Goal: Task Accomplishment & Management: Manage account settings

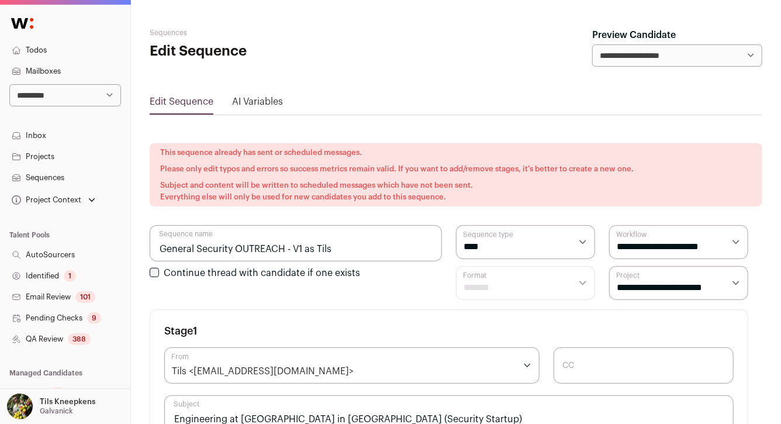
scroll to position [6, 0]
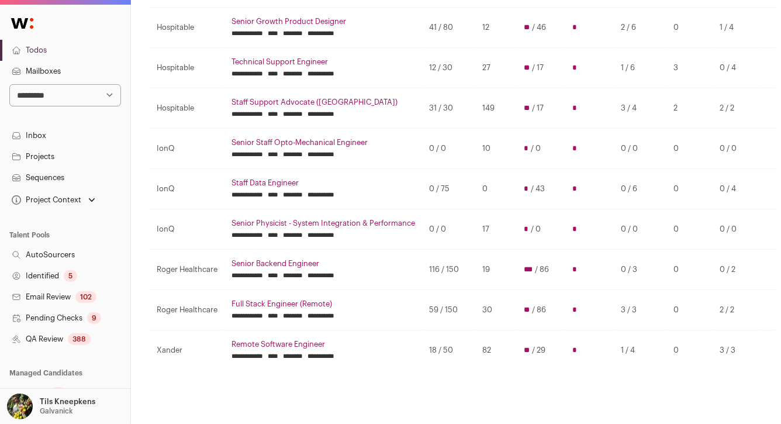
scroll to position [222, 0]
click at [80, 178] on link "Sequences" at bounding box center [65, 177] width 130 height 21
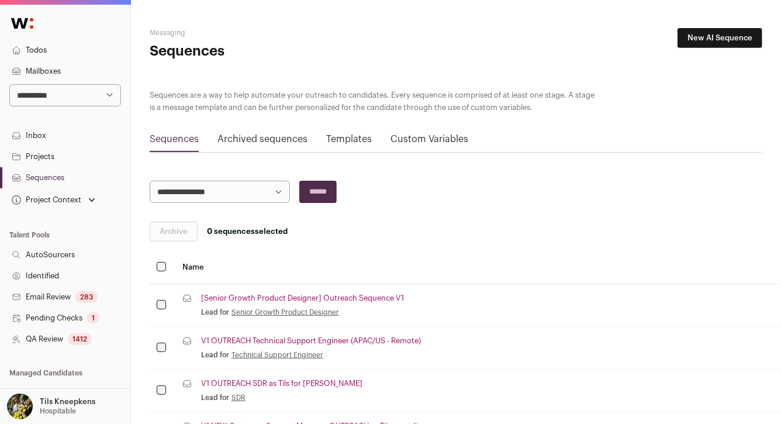
click at [271, 296] on link "[Senior Growth Product Designer] Outreach Sequence V1" at bounding box center [302, 298] width 203 height 9
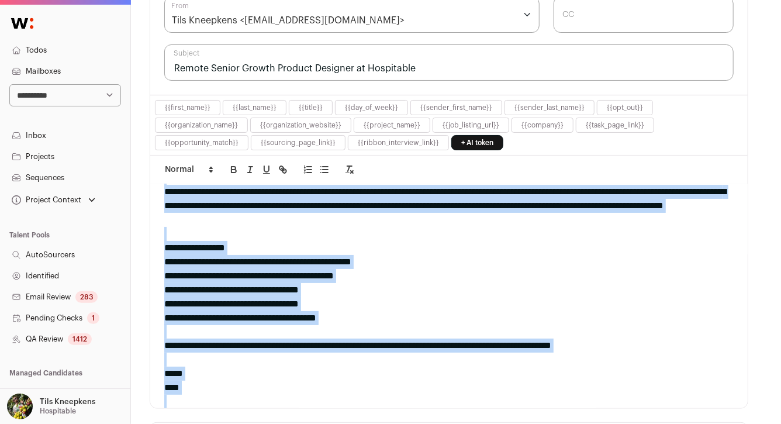
scroll to position [132, 0]
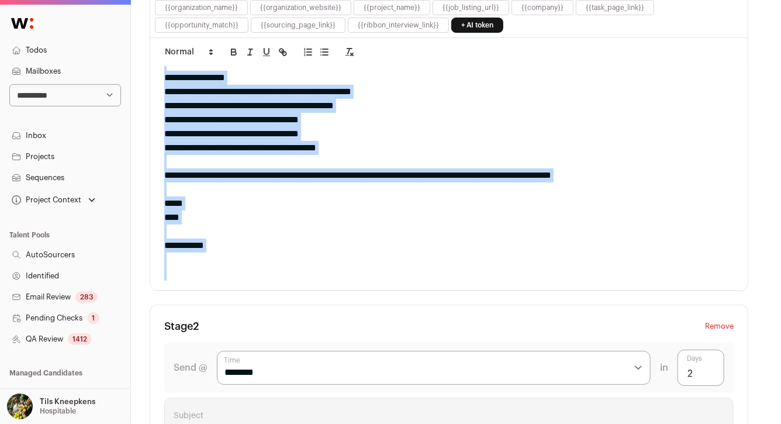
copy div "**********"
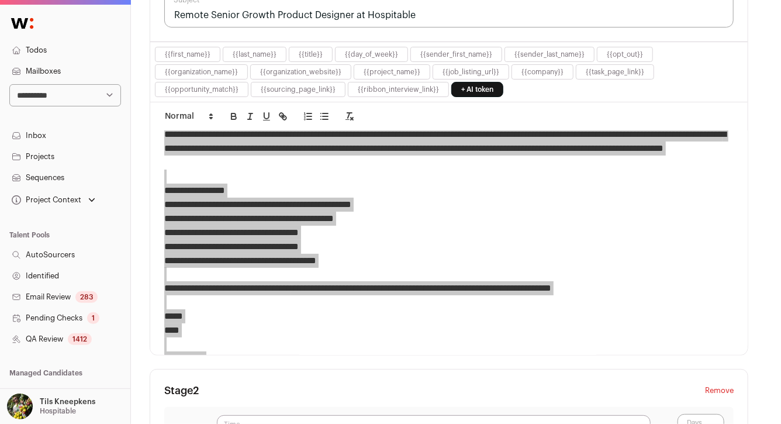
scroll to position [398, 0]
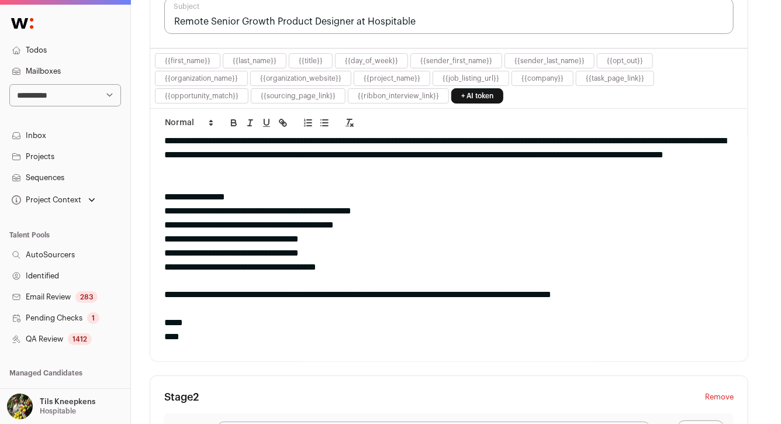
click at [226, 19] on input "Remote Senior Growth Product Designer at Hospitable" at bounding box center [448, 16] width 569 height 36
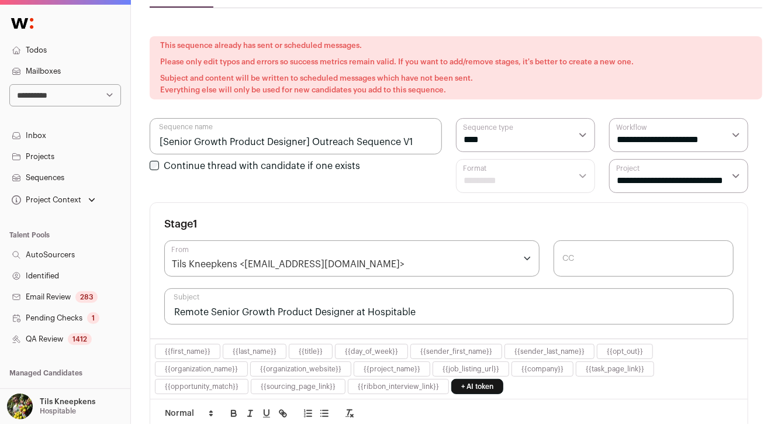
scroll to position [0, 0]
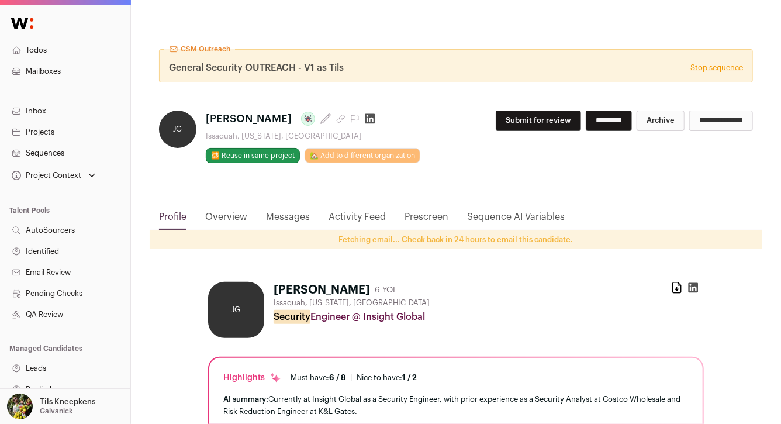
click at [706, 68] on link "Stop sequence" at bounding box center [717, 67] width 53 height 9
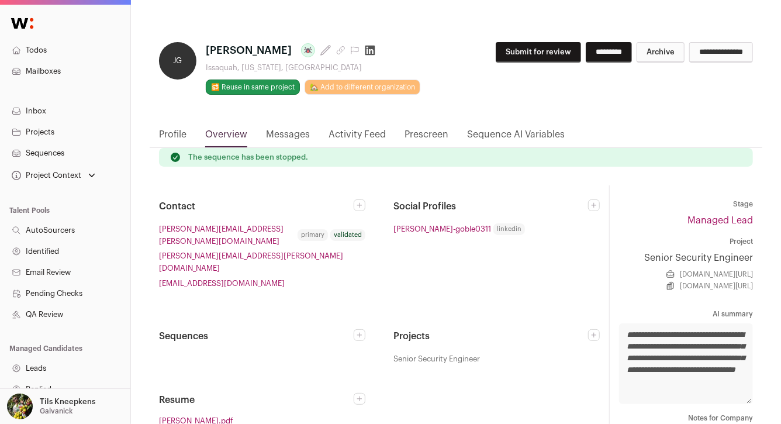
click at [496, 55] on button "Submit for review" at bounding box center [538, 52] width 85 height 20
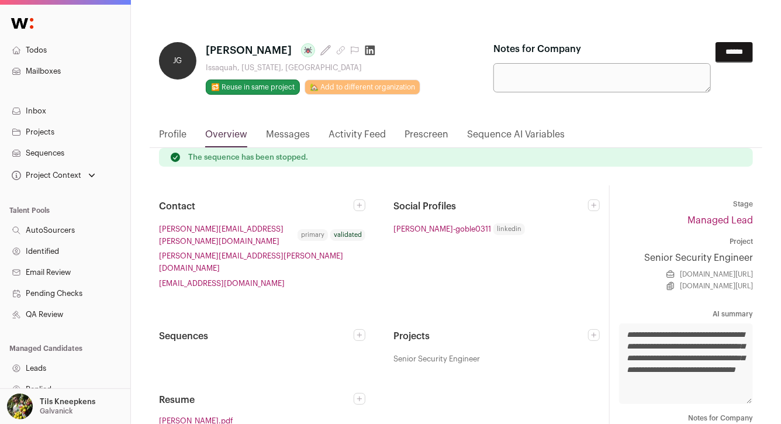
click at [733, 53] on input "******" at bounding box center [734, 52] width 37 height 20
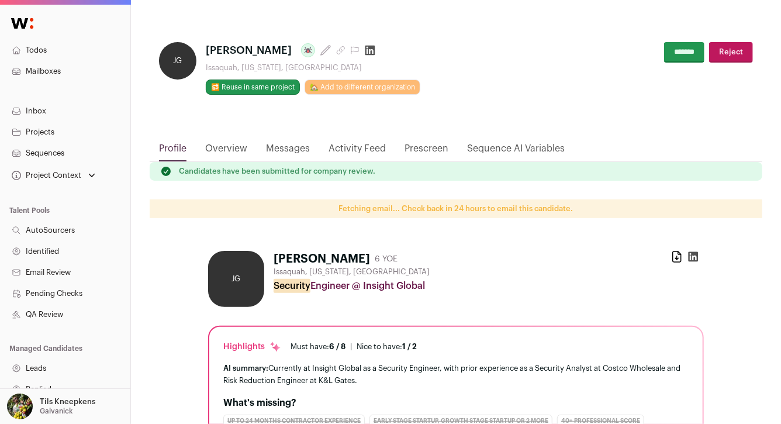
click at [225, 144] on link "Overview" at bounding box center [226, 151] width 42 height 20
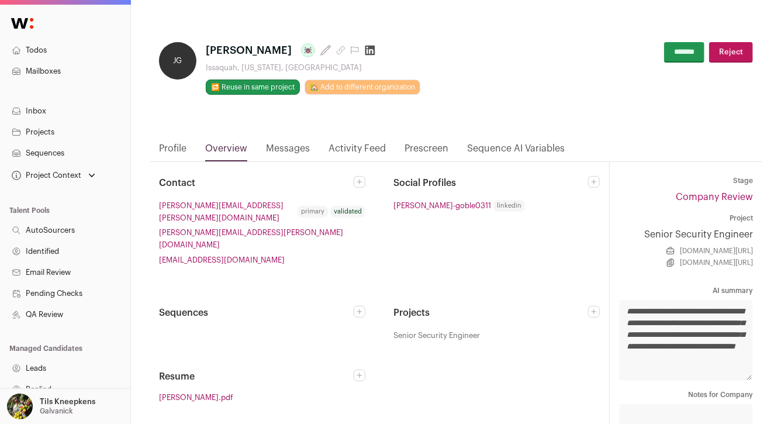
scroll to position [34, 0]
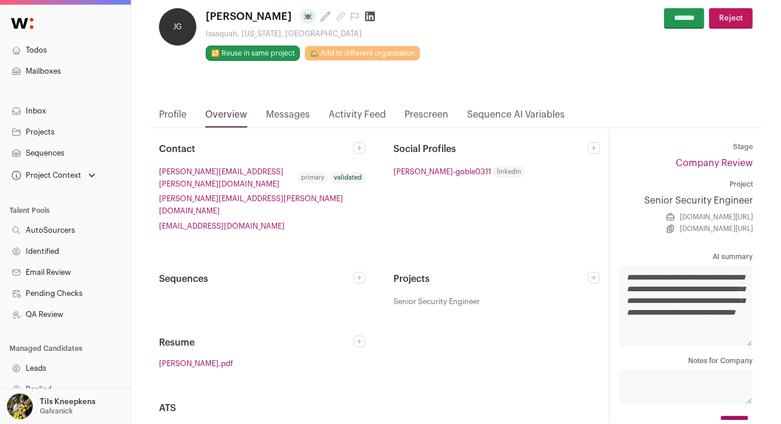
click at [175, 113] on link "Profile" at bounding box center [172, 118] width 27 height 20
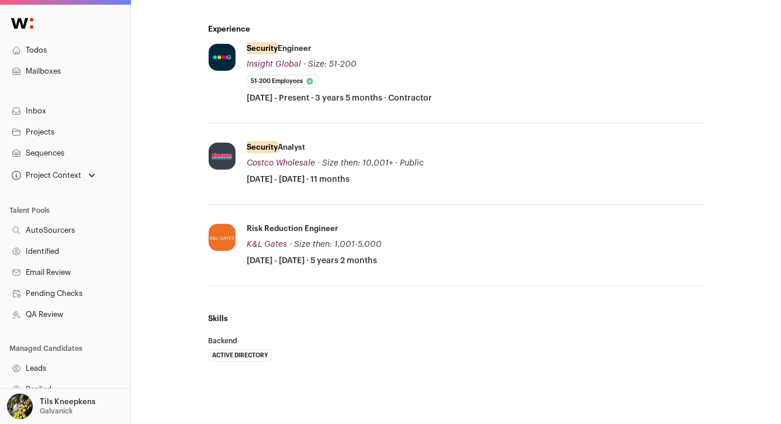
scroll to position [509, 0]
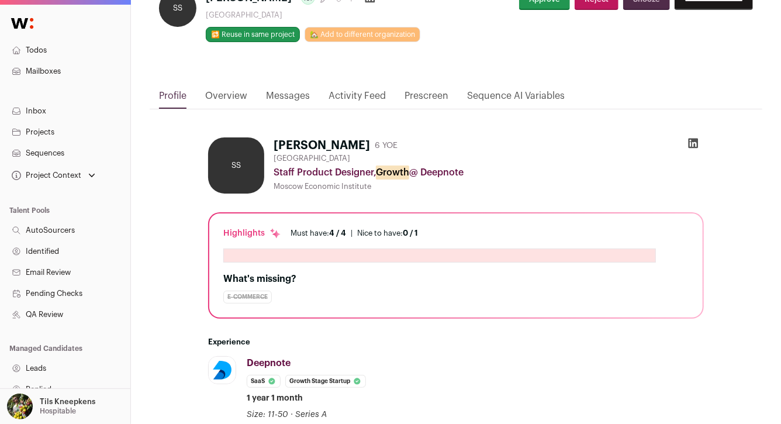
scroll to position [140, 0]
